Goal: Task Accomplishment & Management: Manage account settings

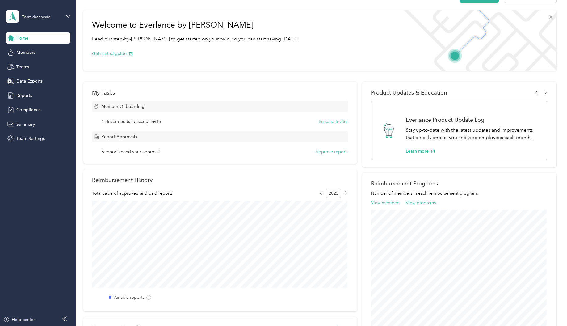
scroll to position [31, 0]
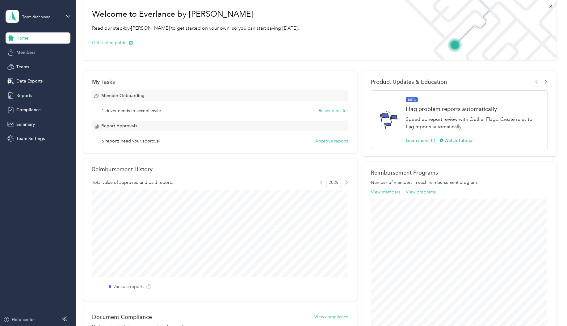
click at [32, 53] on span "Members" at bounding box center [25, 52] width 19 height 6
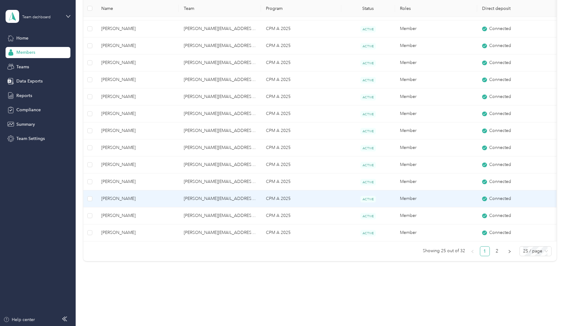
scroll to position [287, 0]
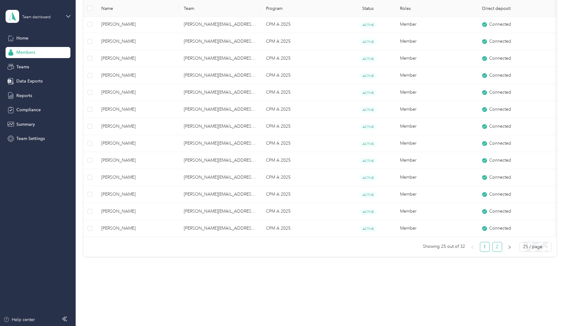
click at [495, 249] on link "2" at bounding box center [496, 246] width 9 height 9
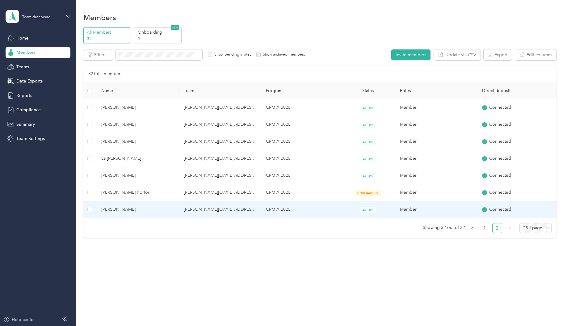
click at [143, 208] on span "[PERSON_NAME]" at bounding box center [137, 209] width 73 height 7
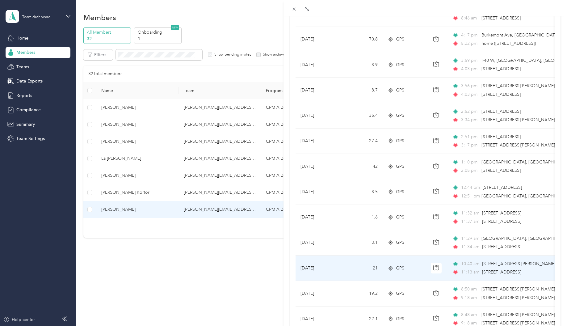
scroll to position [222, 0]
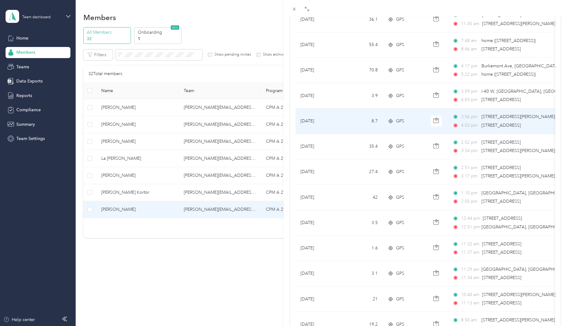
click at [482, 126] on span "[STREET_ADDRESS]" at bounding box center [500, 125] width 39 height 5
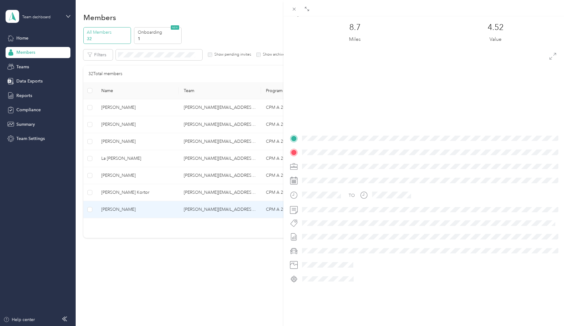
scroll to position [31, 0]
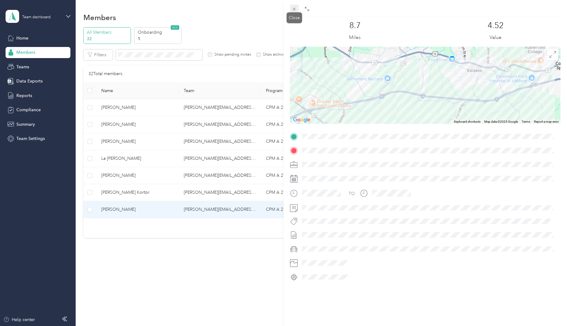
click at [295, 9] on icon at bounding box center [293, 8] width 5 height 5
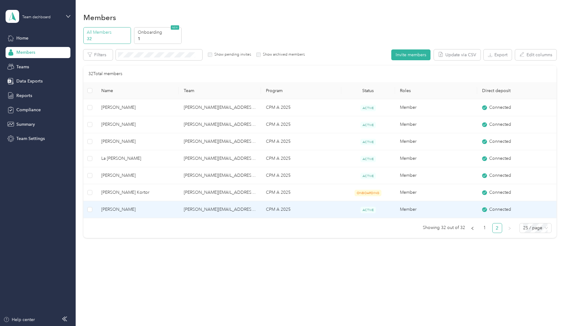
click at [184, 211] on td "[PERSON_NAME][EMAIL_ADDRESS][PERSON_NAME][DOMAIN_NAME]" at bounding box center [220, 209] width 82 height 17
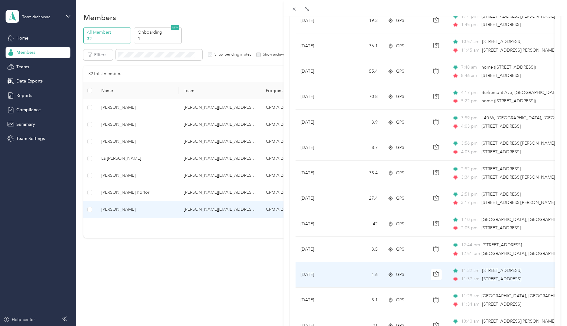
scroll to position [185, 0]
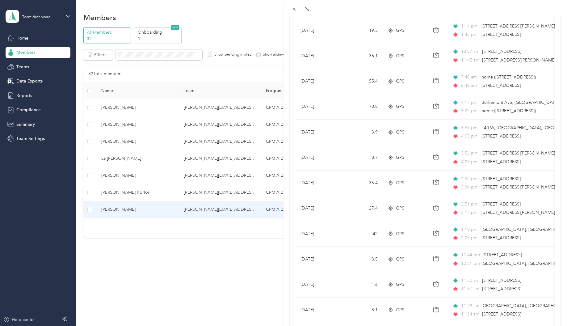
click at [203, 265] on div "[PERSON_NAME] Archive Trips Expenses Reports Member info Program Commute Rates …" at bounding box center [283, 163] width 567 height 326
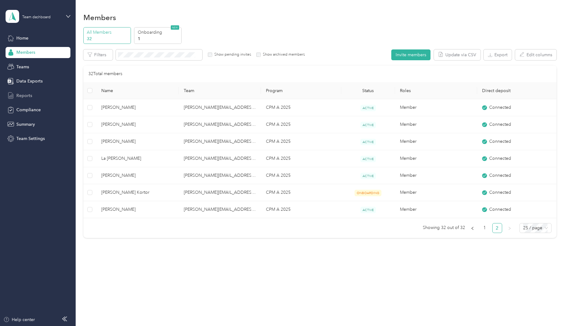
click at [15, 95] on div "Reports" at bounding box center [38, 95] width 65 height 11
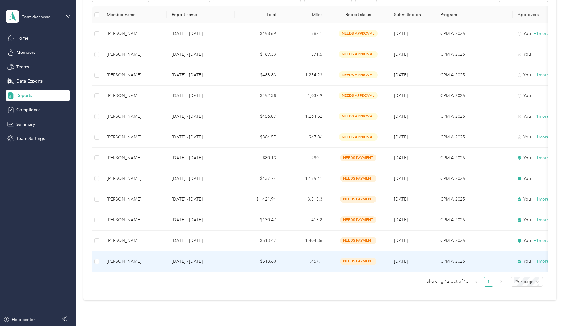
scroll to position [93, 0]
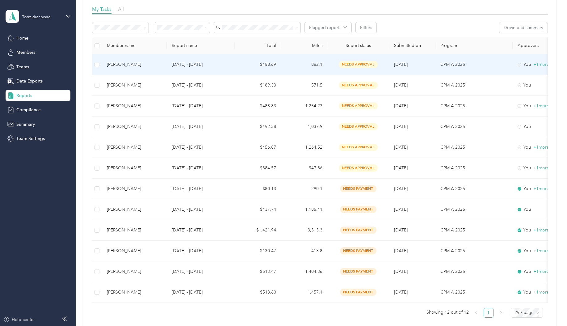
click at [128, 64] on div "[PERSON_NAME]" at bounding box center [134, 64] width 55 height 7
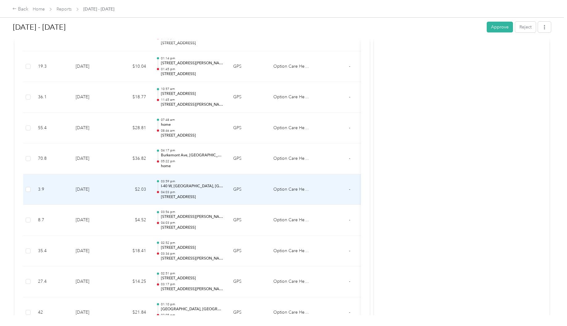
scroll to position [309, 0]
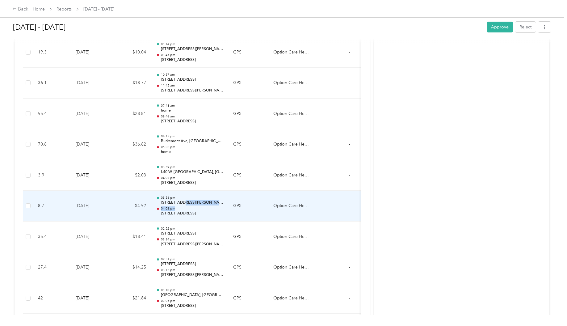
click at [183, 205] on div "03:56 pm [STREET_ADDRESS][PERSON_NAME][PERSON_NAME] 04:03 pm [STREET_ADDRESS]" at bounding box center [192, 205] width 62 height 21
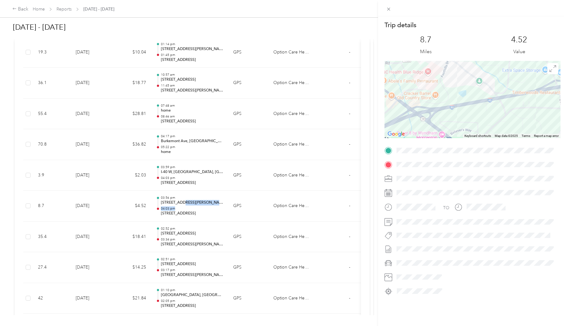
drag, startPoint x: 412, startPoint y: 95, endPoint x: 481, endPoint y: 116, distance: 72.6
click at [481, 116] on div at bounding box center [472, 99] width 176 height 77
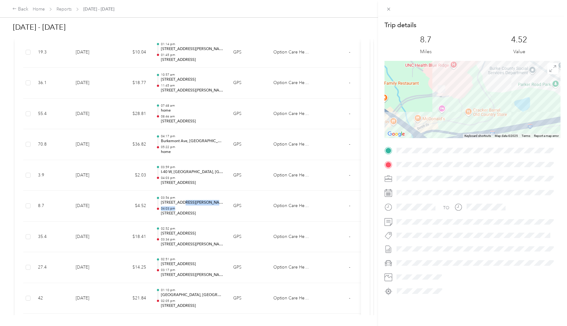
drag, startPoint x: 440, startPoint y: 92, endPoint x: 475, endPoint y: 132, distance: 52.7
click at [475, 132] on div at bounding box center [472, 99] width 176 height 77
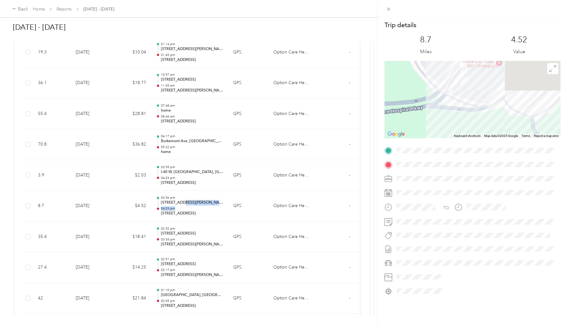
drag, startPoint x: 446, startPoint y: 119, endPoint x: 449, endPoint y: 146, distance: 27.3
click at [449, 146] on div "Trip details This trip cannot be edited because it is either under review, appr…" at bounding box center [472, 158] width 176 height 275
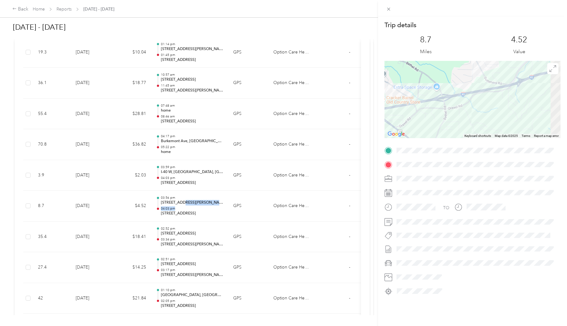
drag, startPoint x: 522, startPoint y: 127, endPoint x: 427, endPoint y: 112, distance: 95.7
click at [427, 111] on div at bounding box center [472, 99] width 176 height 77
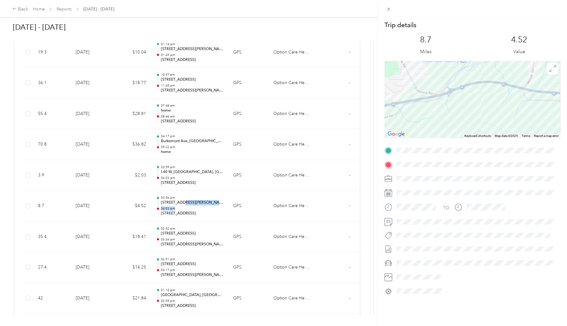
drag, startPoint x: 527, startPoint y: 106, endPoint x: 447, endPoint y: 123, distance: 81.7
click at [447, 123] on div at bounding box center [472, 99] width 176 height 77
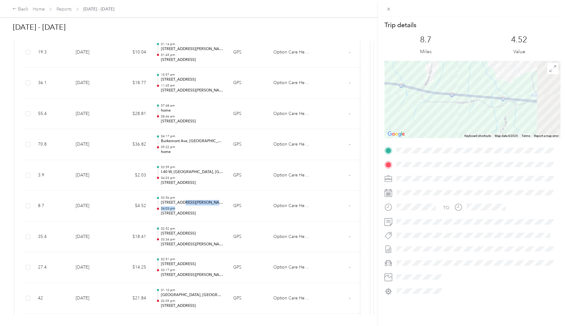
drag, startPoint x: 523, startPoint y: 115, endPoint x: 428, endPoint y: 110, distance: 95.6
click at [429, 109] on div at bounding box center [472, 99] width 176 height 77
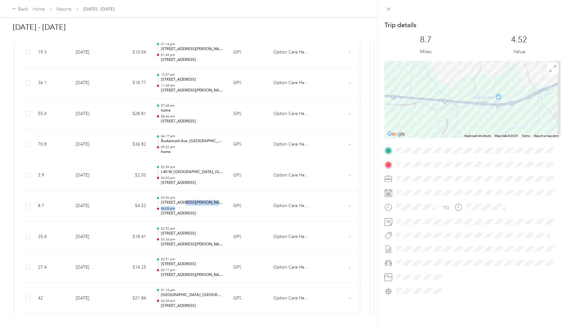
drag, startPoint x: 510, startPoint y: 111, endPoint x: 429, endPoint y: 111, distance: 81.2
click at [429, 111] on div at bounding box center [472, 99] width 176 height 77
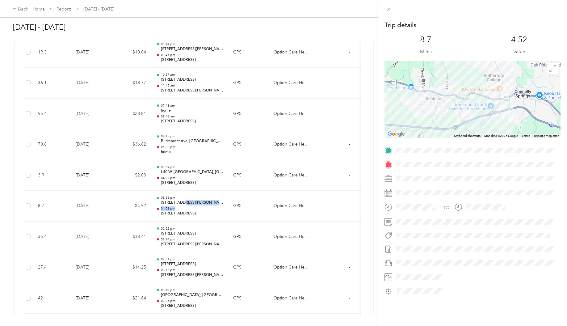
drag, startPoint x: 535, startPoint y: 101, endPoint x: 498, endPoint y: 130, distance: 47.4
click at [500, 133] on div at bounding box center [472, 99] width 176 height 77
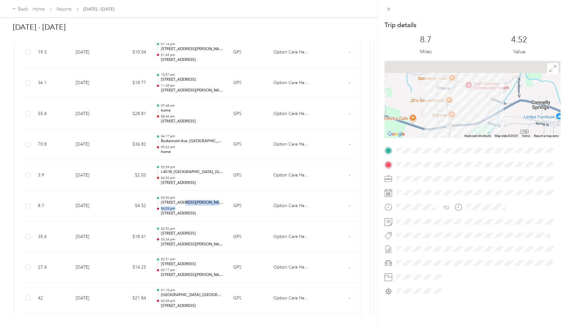
drag, startPoint x: 472, startPoint y: 116, endPoint x: 473, endPoint y: 124, distance: 8.0
click at [473, 124] on div at bounding box center [472, 99] width 176 height 77
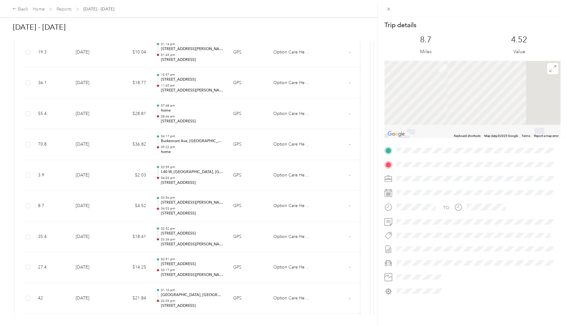
drag, startPoint x: 446, startPoint y: 78, endPoint x: 531, endPoint y: 173, distance: 127.0
click at [528, 173] on div "Trip details This trip cannot be edited because it is either under review, appr…" at bounding box center [472, 158] width 176 height 275
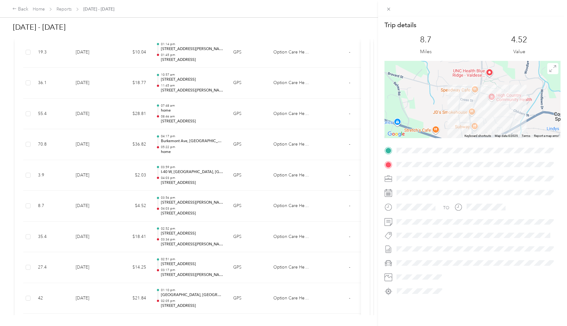
click at [111, 237] on div "Trip details This trip cannot be edited because it is either under review, appr…" at bounding box center [283, 163] width 567 height 326
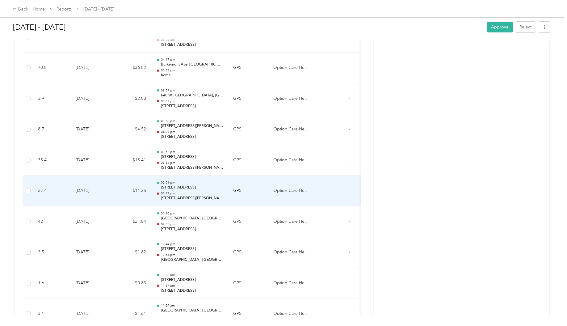
scroll to position [370, 0]
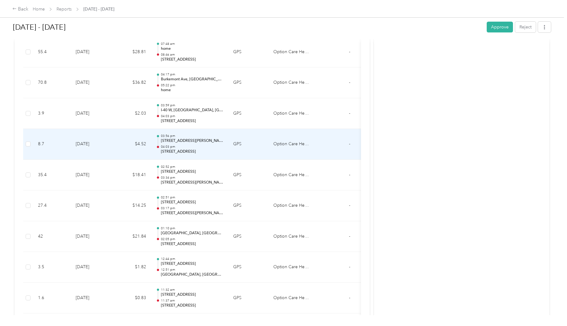
click at [193, 139] on p "[STREET_ADDRESS][PERSON_NAME][PERSON_NAME]" at bounding box center [192, 141] width 62 height 6
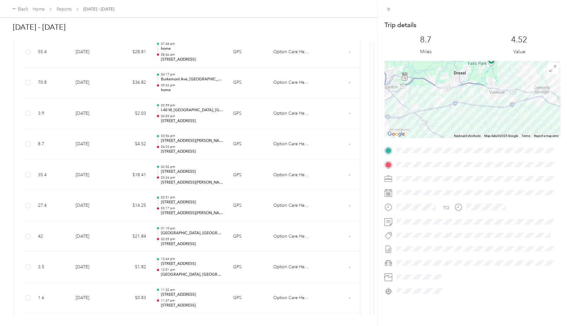
click at [259, 249] on div "Trip details This trip cannot be edited because it is either under review, appr…" at bounding box center [283, 163] width 567 height 326
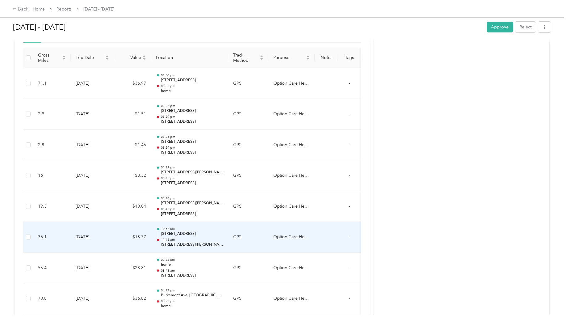
scroll to position [154, 0]
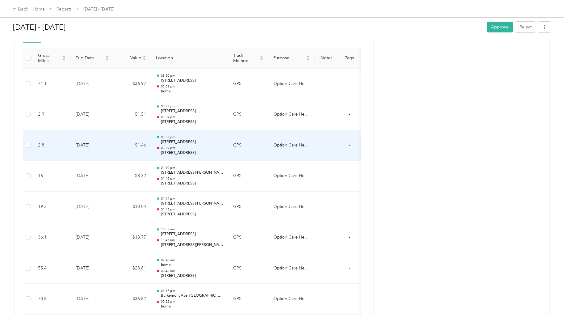
click at [323, 144] on td at bounding box center [326, 145] width 23 height 31
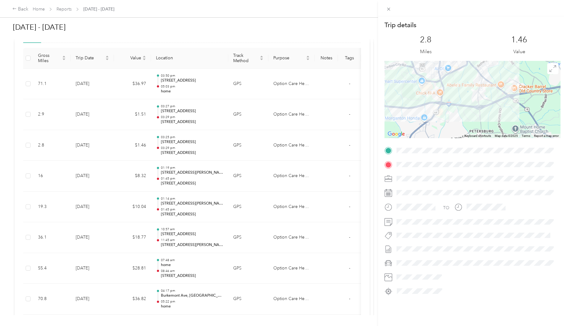
click at [119, 175] on div "Trip details This trip cannot be edited because it is either under review, appr…" at bounding box center [283, 163] width 567 height 326
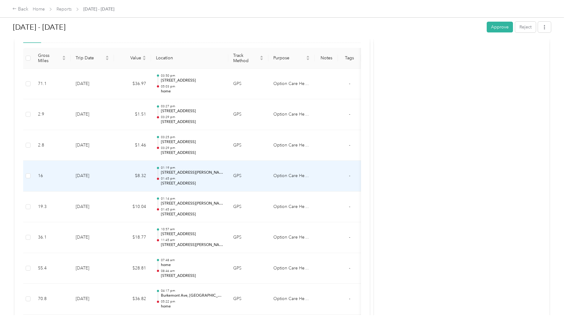
click at [119, 175] on td "$8.32" at bounding box center [132, 176] width 37 height 31
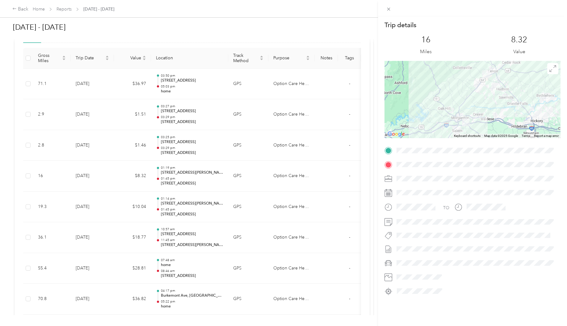
click at [16, 9] on div "Trip details This trip cannot be edited because it is either under review, appr…" at bounding box center [283, 163] width 567 height 326
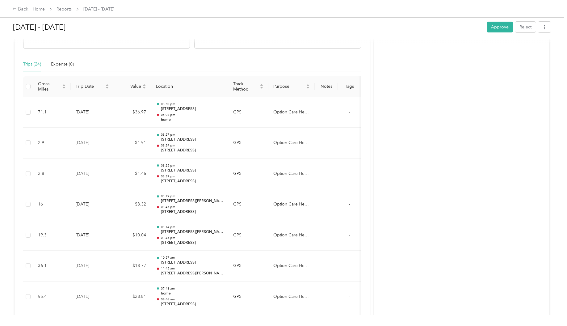
scroll to position [0, 0]
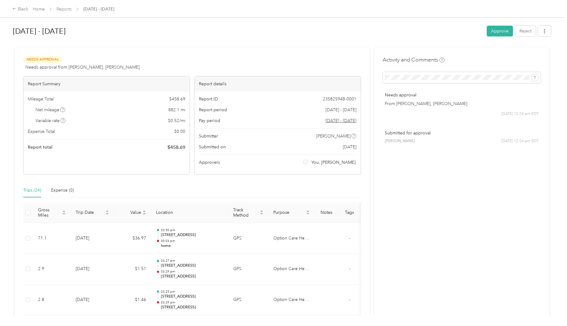
click at [353, 40] on div "[DATE] - [DATE] Approve Reject" at bounding box center [282, 32] width 538 height 18
click at [19, 11] on div "Back" at bounding box center [20, 9] width 16 height 7
